Goal: Information Seeking & Learning: Learn about a topic

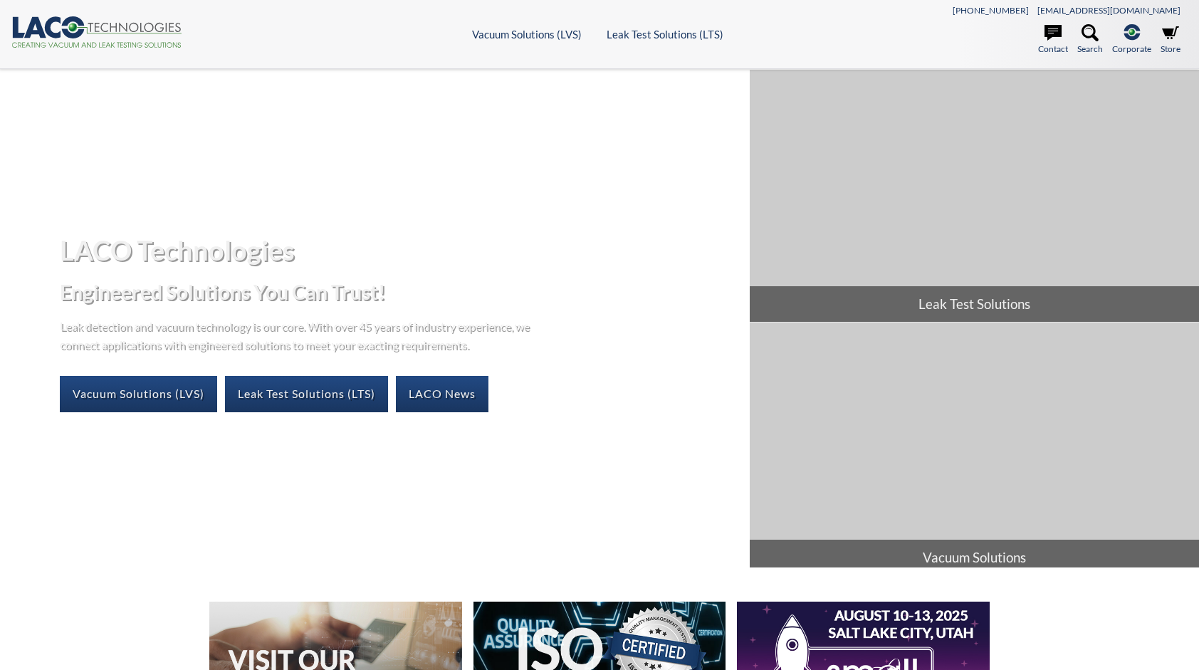
select select "语言翻译微件"
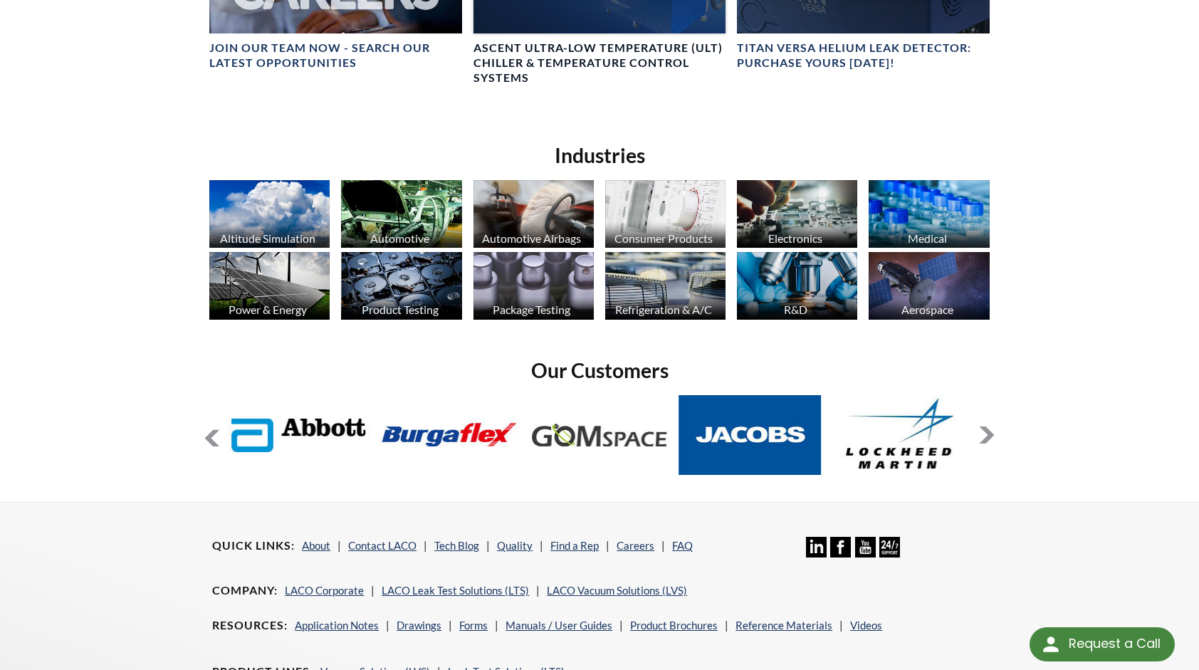
scroll to position [712, 0]
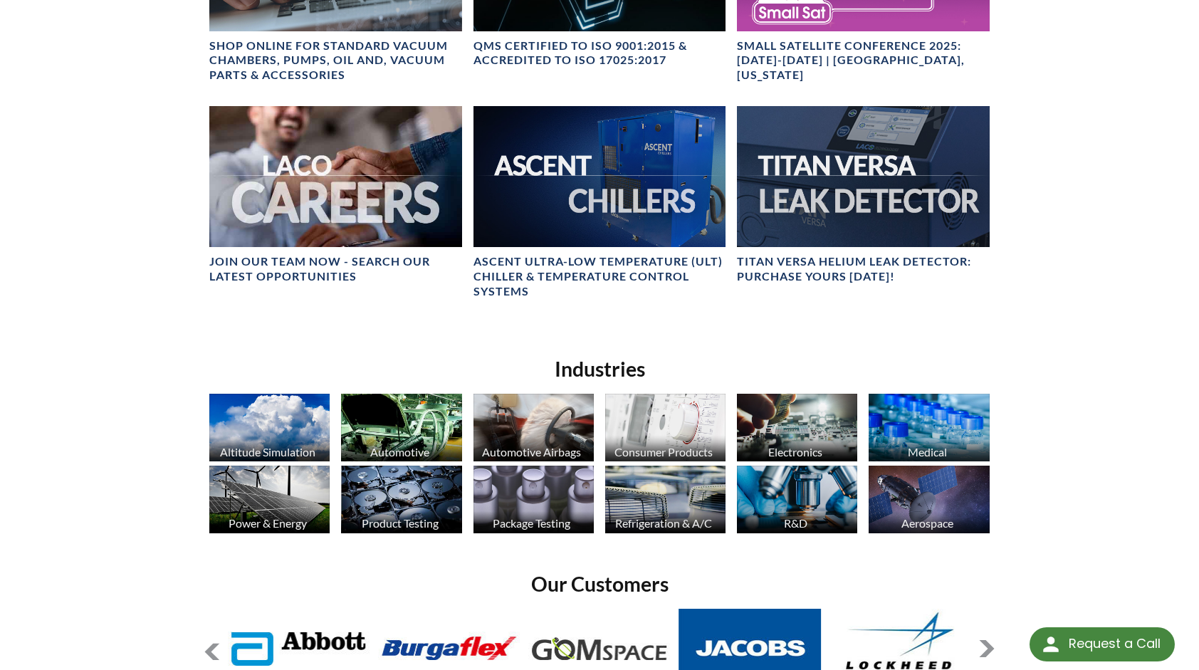
click at [424, 403] on img at bounding box center [401, 428] width 120 height 68
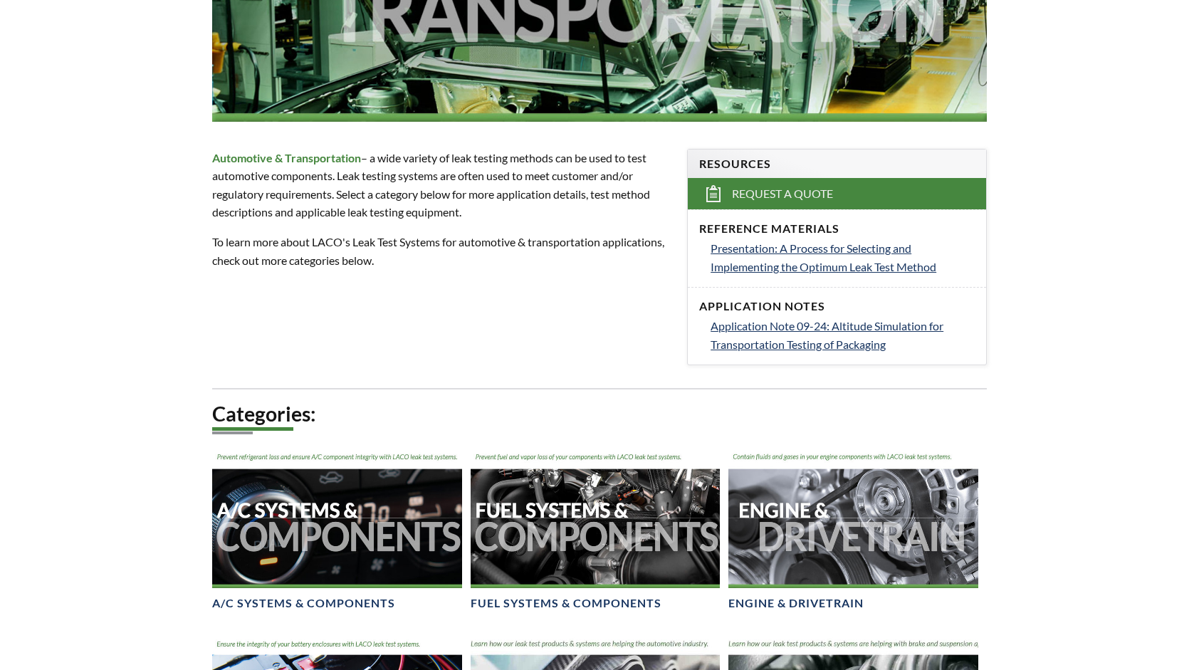
select select "语言翻译微件"
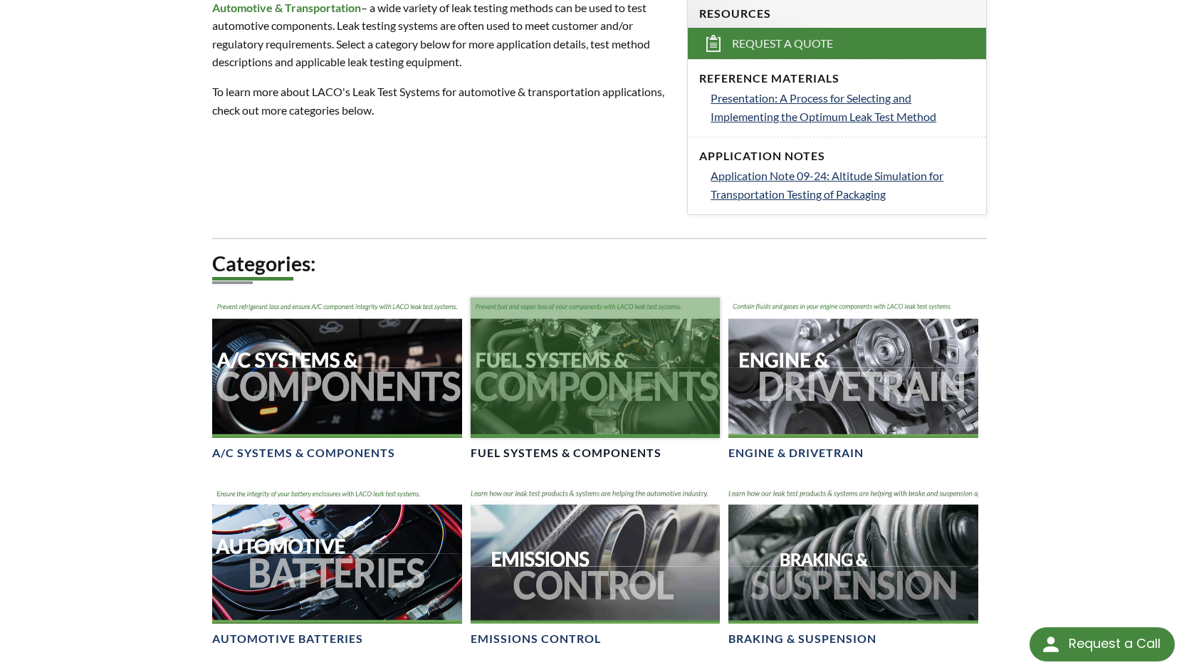
scroll to position [498, 0]
